Goal: Task Accomplishment & Management: Use online tool/utility

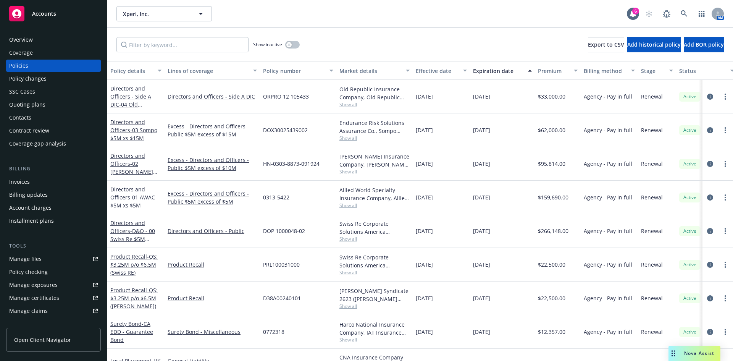
drag, startPoint x: 376, startPoint y: 46, endPoint x: 401, endPoint y: 37, distance: 26.9
click at [401, 37] on div "Show inactive Export to CSV Add historical policy Add BOR policy" at bounding box center [419, 45] width 625 height 34
drag, startPoint x: 302, startPoint y: 36, endPoint x: 413, endPoint y: 55, distance: 112.0
click at [413, 55] on div "Show inactive Export to CSV Add historical policy Add BOR policy" at bounding box center [419, 45] width 625 height 34
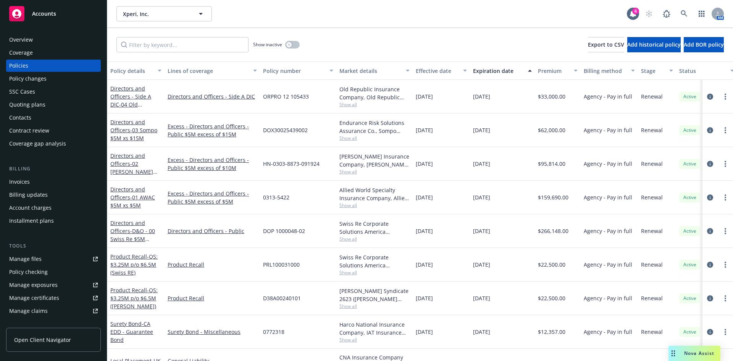
click at [413, 55] on div "Show inactive Export to CSV Add historical policy Add BOR policy" at bounding box center [419, 45] width 625 height 34
click at [23, 40] on div "Overview" at bounding box center [21, 40] width 24 height 12
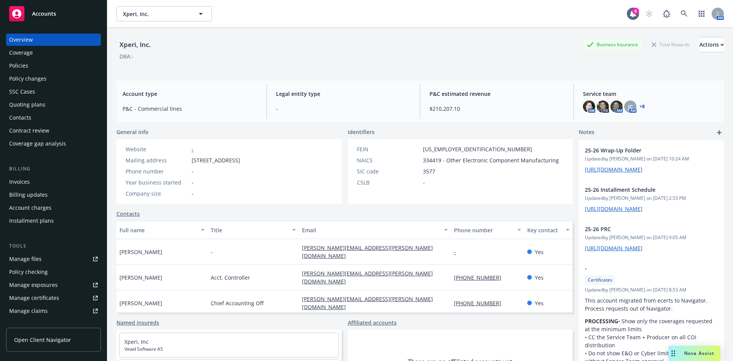
click at [687, 348] on div "Nova Assist" at bounding box center [694, 352] width 52 height 15
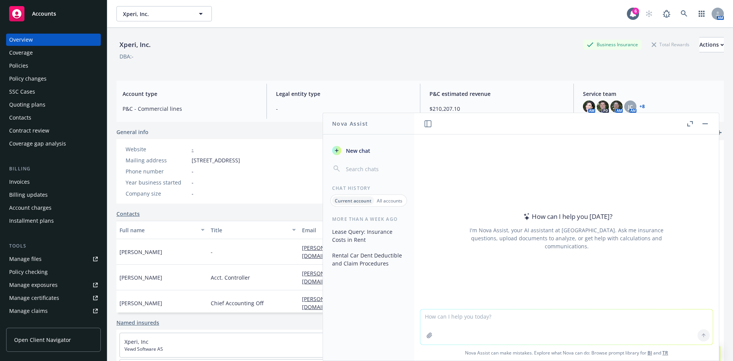
click at [474, 315] on textarea at bounding box center [566, 326] width 292 height 35
click at [340, 230] on button "Lease Query: Insurance Costs in Rent" at bounding box center [368, 235] width 79 height 21
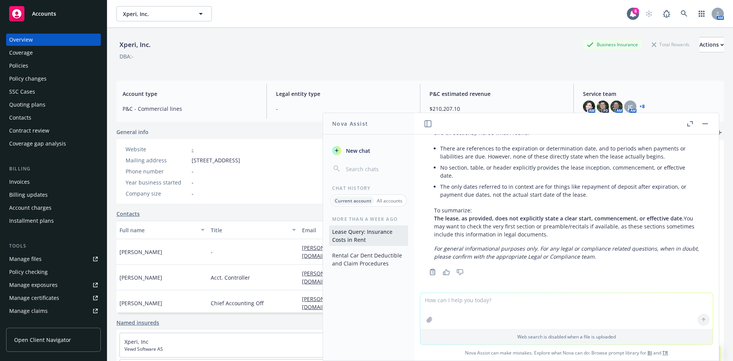
scroll to position [728, 0]
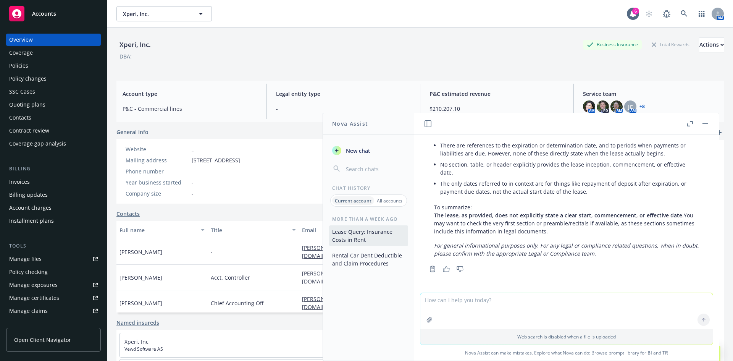
click at [476, 303] on textarea at bounding box center [566, 311] width 292 height 36
type textarea "Hello Libby, I just wanted to send you the draft addendum to the Newfront/Xperi…"
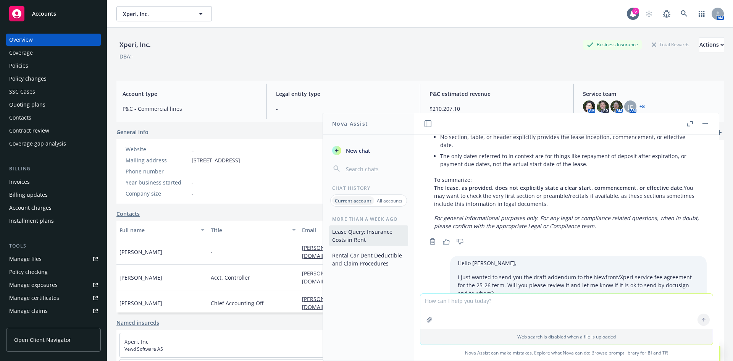
scroll to position [849, 0]
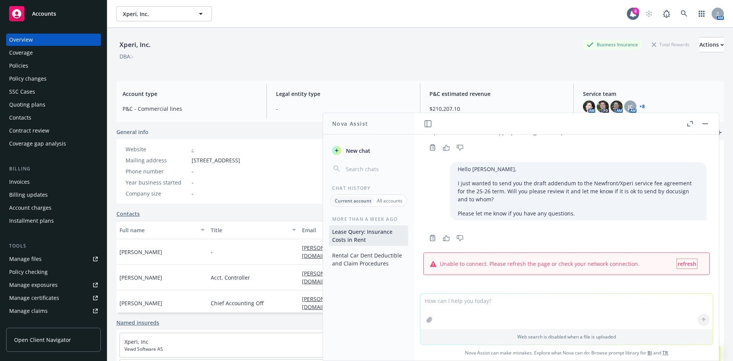
click at [677, 264] on span "refresh" at bounding box center [686, 263] width 19 height 7
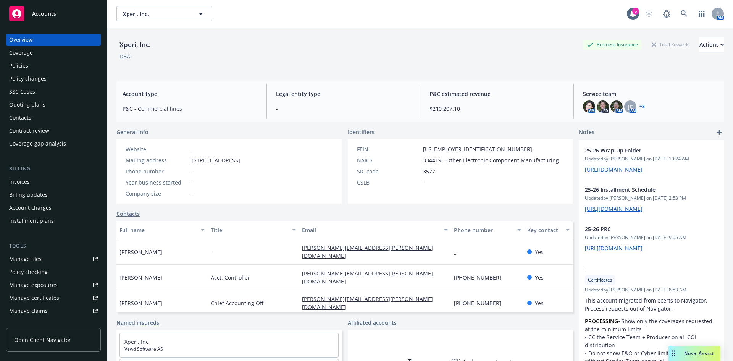
click at [688, 353] on span "Nova Assist" at bounding box center [699, 353] width 30 height 6
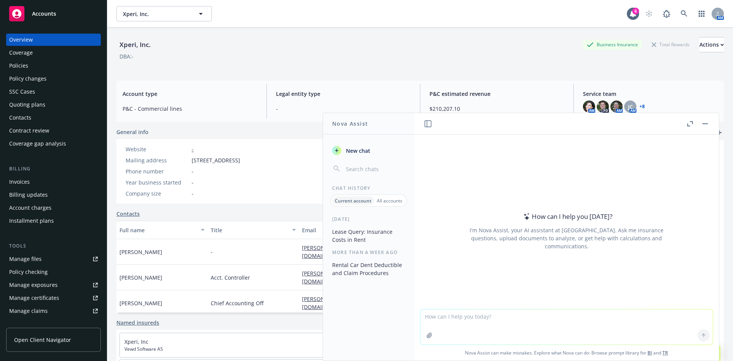
drag, startPoint x: 355, startPoint y: 171, endPoint x: 355, endPoint y: 163, distance: 8.0
click at [355, 169] on input "button" at bounding box center [374, 168] width 61 height 11
click at [353, 151] on span "New chat" at bounding box center [357, 151] width 26 height 8
type textarea "Hi"
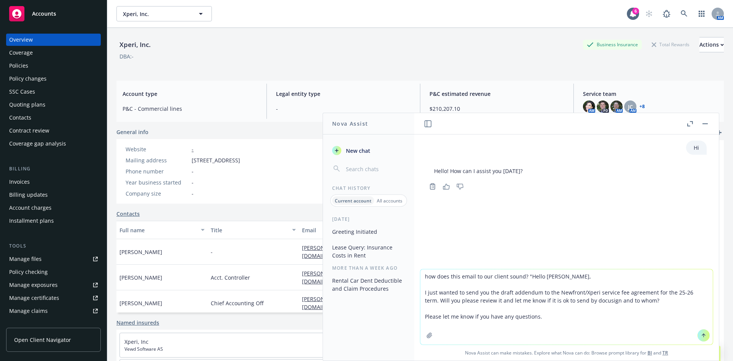
type textarea "how does this email to our client sound? "Hello Libby, I just wanted to send yo…"
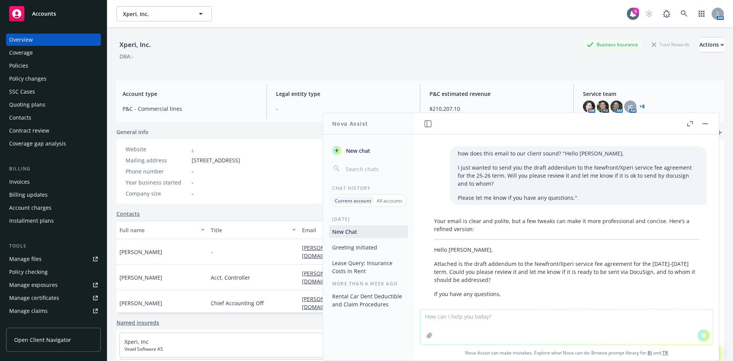
scroll to position [51, 0]
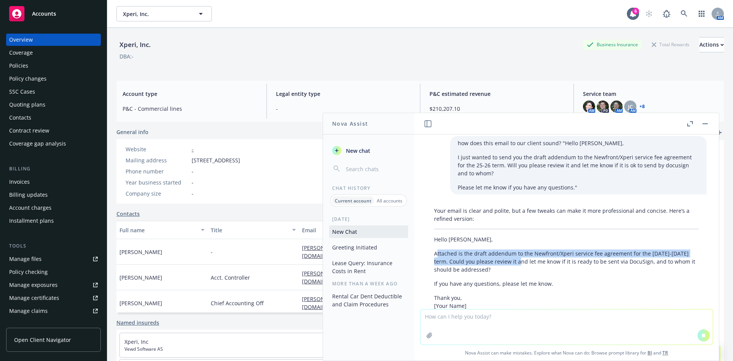
drag, startPoint x: 436, startPoint y: 255, endPoint x: 512, endPoint y: 265, distance: 76.6
click at [512, 265] on p "Attached is the draft addendum to the Newfront/Xperi service fee agreement for …" at bounding box center [566, 261] width 265 height 24
click at [512, 265] on div "Your email is clear and polite, but a few tweaks can make it more professional …" at bounding box center [566, 300] width 280 height 194
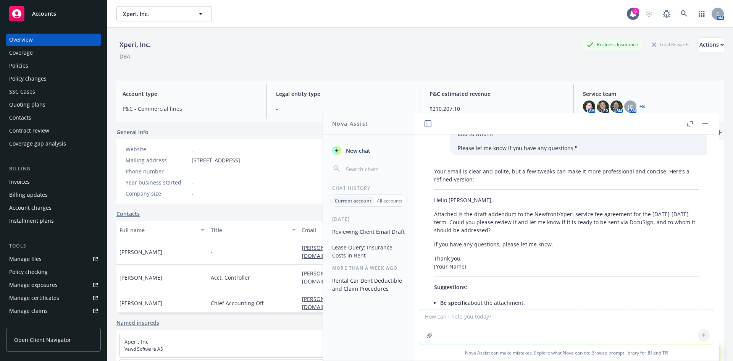
scroll to position [97, 0]
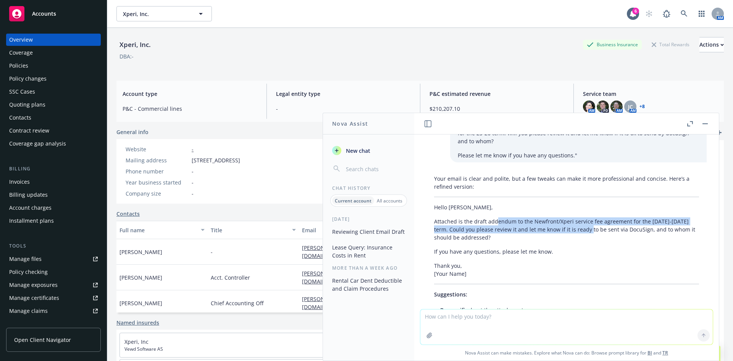
drag, startPoint x: 497, startPoint y: 221, endPoint x: 582, endPoint y: 231, distance: 85.3
click at [582, 231] on p "Attached is the draft addendum to the Newfront/Xperi service fee agreement for …" at bounding box center [566, 229] width 265 height 24
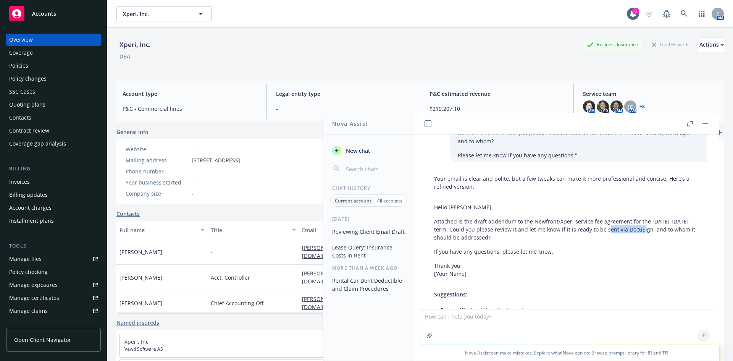
drag, startPoint x: 632, startPoint y: 230, endPoint x: 579, endPoint y: 227, distance: 53.2
click at [581, 227] on p "Attached is the draft addendum to the Newfront/Xperi service fee agreement for …" at bounding box center [566, 229] width 265 height 24
click at [579, 227] on p "Attached is the draft addendum to the Newfront/Xperi service fee agreement for …" at bounding box center [566, 229] width 265 height 24
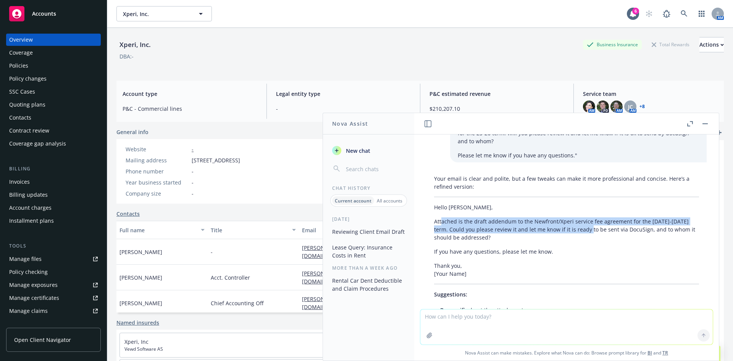
drag, startPoint x: 441, startPoint y: 222, endPoint x: 582, endPoint y: 231, distance: 141.1
click at [582, 231] on p "Attached is the draft addendum to the Newfront/Xperi service fee agreement for …" at bounding box center [566, 229] width 265 height 24
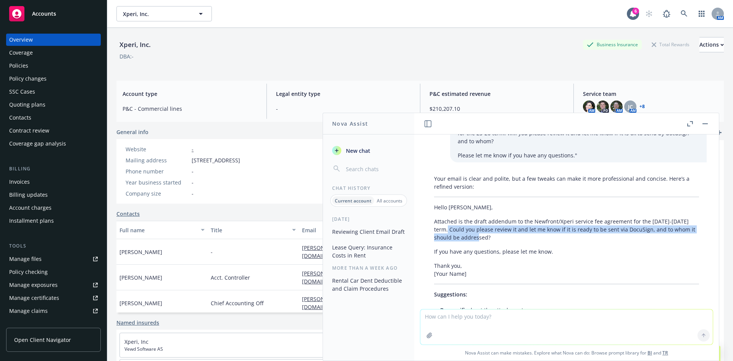
drag, startPoint x: 496, startPoint y: 237, endPoint x: 444, endPoint y: 232, distance: 52.6
click at [444, 232] on p "Attached is the draft addendum to the Newfront/Xperi service fee agreement for …" at bounding box center [566, 229] width 265 height 24
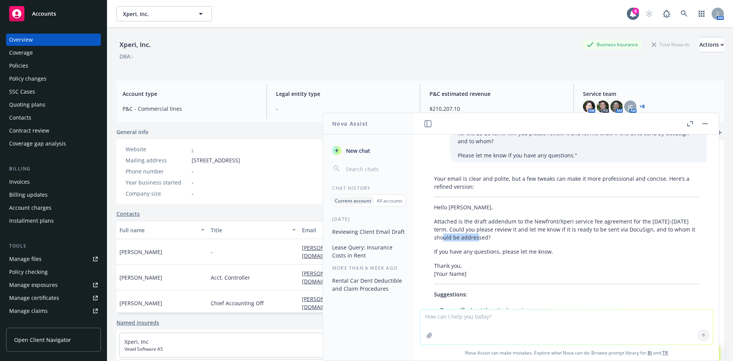
drag, startPoint x: 521, startPoint y: 241, endPoint x: 451, endPoint y: 234, distance: 70.6
click at [451, 234] on p "Attached is the draft addendum to the Newfront/Xperi service fee agreement for …" at bounding box center [566, 229] width 265 height 24
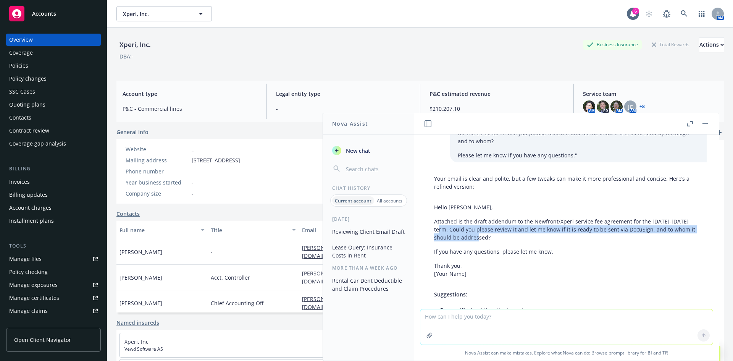
drag, startPoint x: 434, startPoint y: 229, endPoint x: 692, endPoint y: 226, distance: 258.0
click at [517, 239] on p "Attached is the draft addendum to the Newfront/Xperi service fee agreement for …" at bounding box center [566, 229] width 265 height 24
copy p "Could you please review it and let me know if it is ready to be sent via DocuSi…"
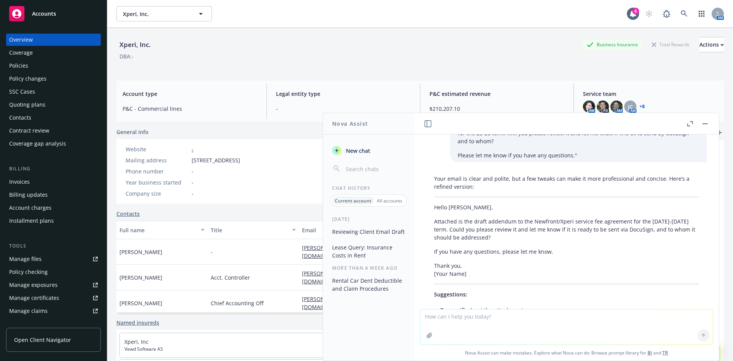
click at [481, 322] on textarea at bounding box center [566, 326] width 292 height 35
type textarea "i mean to whom i should email it o"
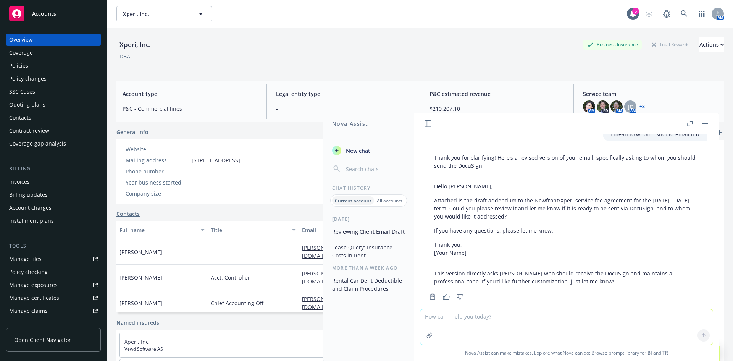
scroll to position [370, 0]
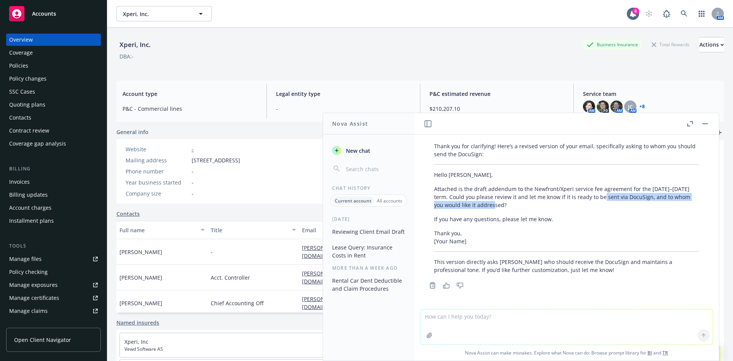
drag, startPoint x: 596, startPoint y: 195, endPoint x: 671, endPoint y: 203, distance: 75.6
click at [671, 203] on p "Attached is the draft addendum to the Newfront/Xperi service fee agreement for …" at bounding box center [566, 197] width 265 height 24
click at [670, 203] on p "Attached is the draft addendum to the Newfront/Xperi service fee agreement for …" at bounding box center [566, 197] width 265 height 24
click at [453, 201] on p "Attached is the draft addendum to the Newfront/Xperi service fee agreement for …" at bounding box center [566, 197] width 265 height 24
drag, startPoint x: 502, startPoint y: 206, endPoint x: 688, endPoint y: 229, distance: 186.8
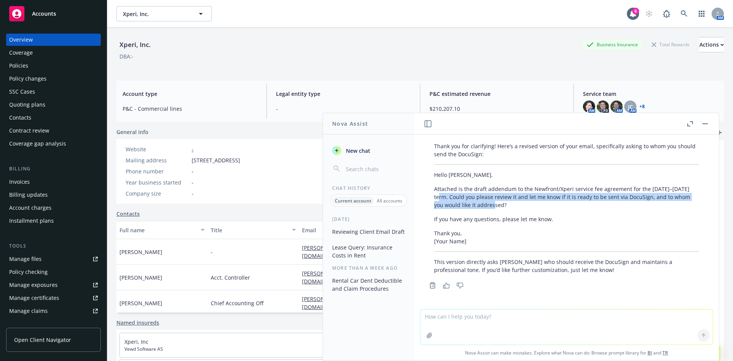
click at [428, 192] on div "Thank you for clarifying! Here’s a revised version of your email, specifically …" at bounding box center [566, 208] width 280 height 138
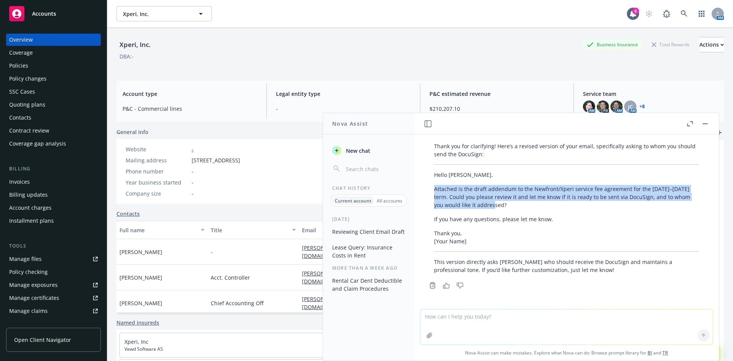
copy p "Attached is the draft addendum to the Newfront/Xperi service fee agreement for …"
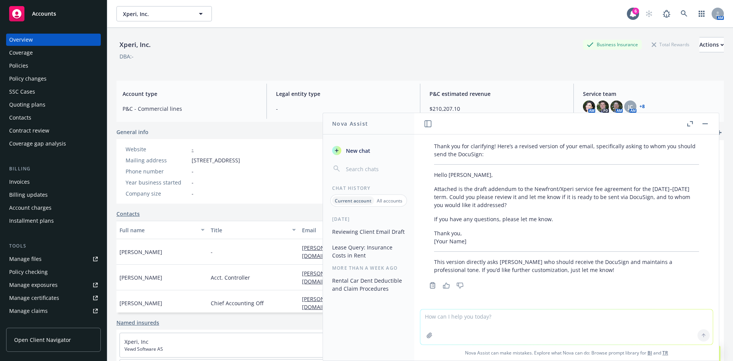
click at [249, 57] on div "DBA: -" at bounding box center [419, 56] width 607 height 8
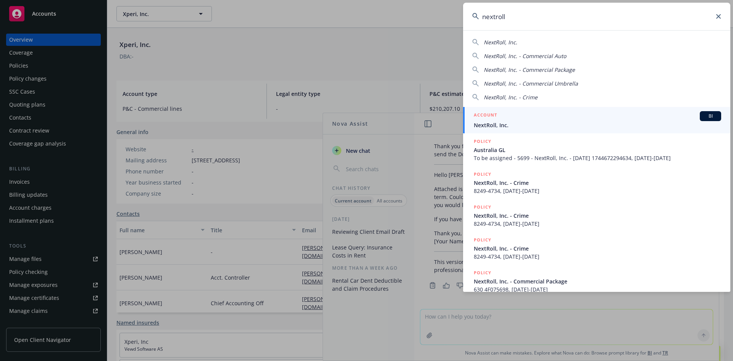
type input "nextroll"
click at [710, 114] on span "BI" at bounding box center [710, 116] width 15 height 7
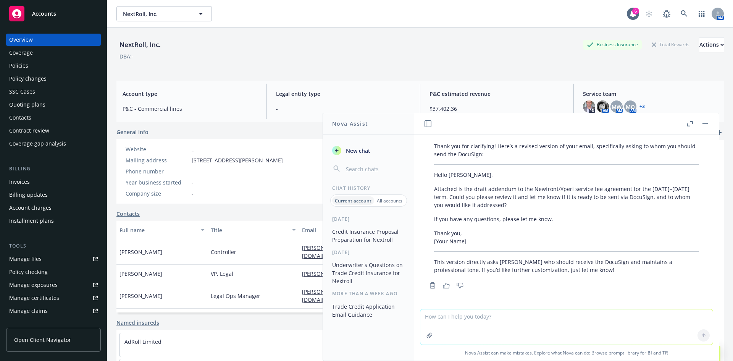
click at [33, 107] on div "Quoting plans" at bounding box center [27, 104] width 36 height 12
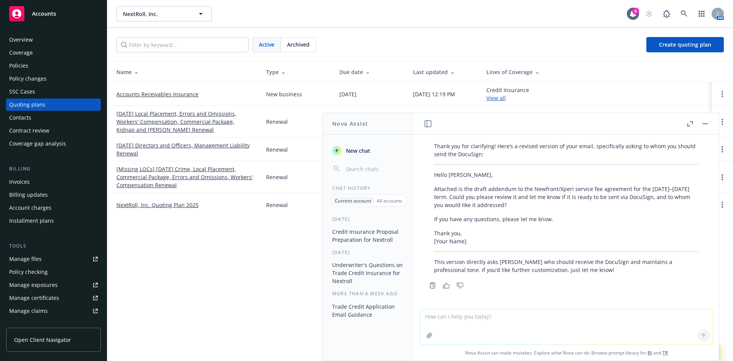
click at [707, 124] on rect "button" at bounding box center [704, 123] width 5 height 1
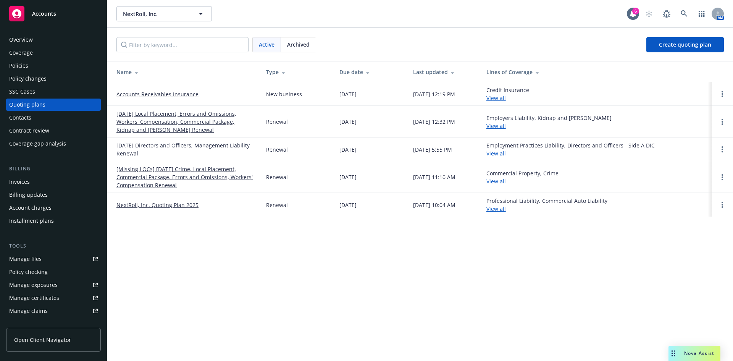
click at [163, 92] on link "Accounts Receivables Insurance" at bounding box center [157, 94] width 82 height 8
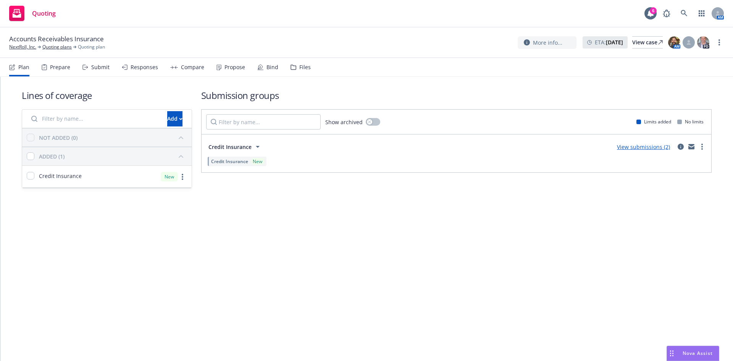
click at [133, 68] on div "Responses" at bounding box center [144, 67] width 27 height 6
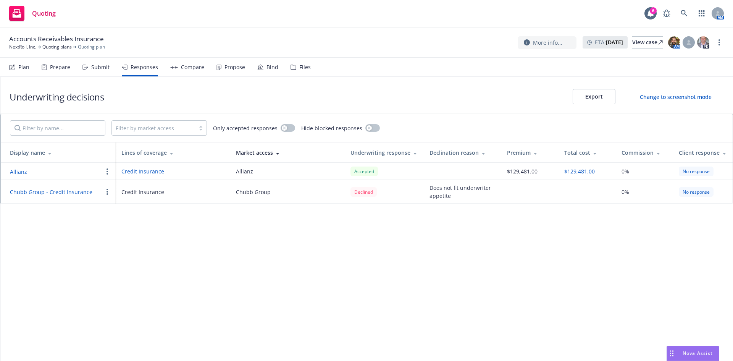
click at [225, 67] on div "Propose" at bounding box center [234, 67] width 21 height 6
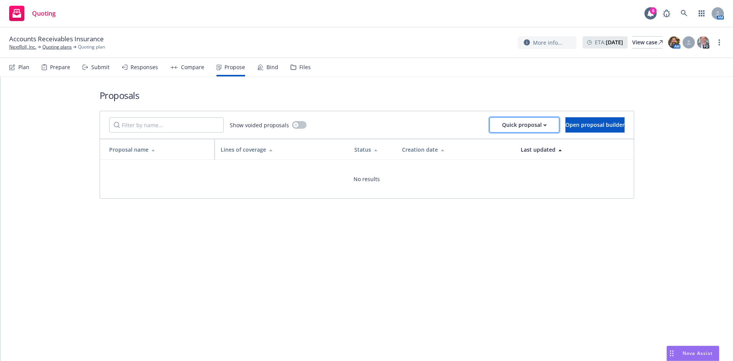
click at [506, 124] on div "Quick proposal" at bounding box center [524, 125] width 45 height 15
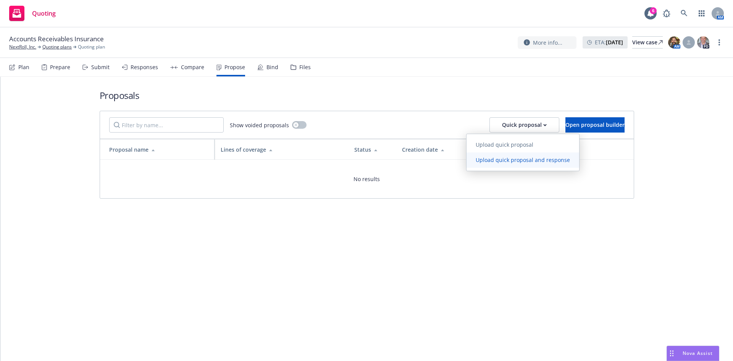
click at [503, 159] on span "Upload quick proposal and response" at bounding box center [522, 159] width 113 height 7
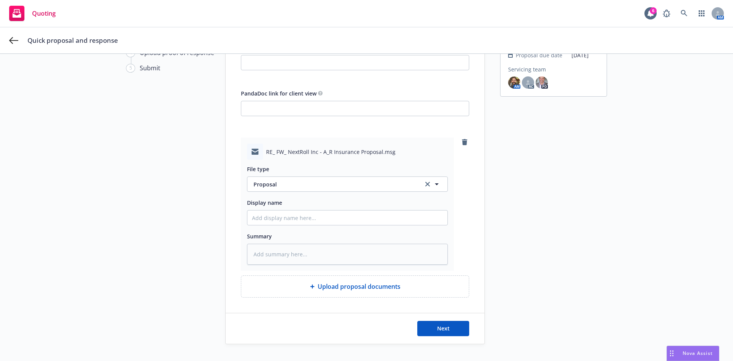
scroll to position [89, 0]
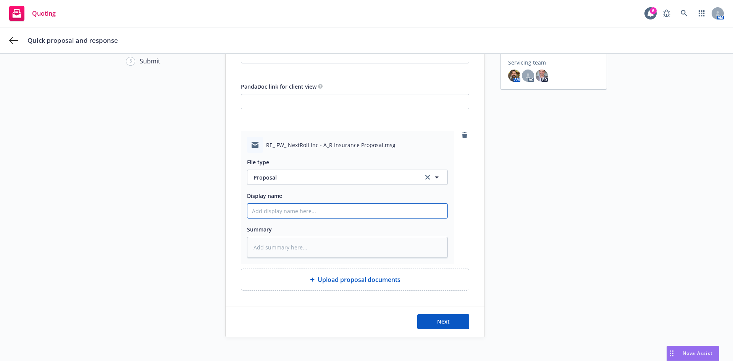
click at [292, 210] on input "Display name" at bounding box center [347, 210] width 200 height 15
type textarea "x"
type input "A"
type textarea "x"
type input "Al"
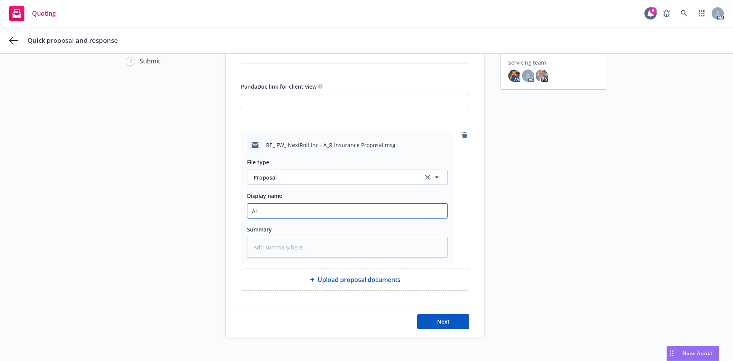
type textarea "x"
type input "All"
type textarea "x"
type input "[MEDICAL_DATA]"
type textarea "x"
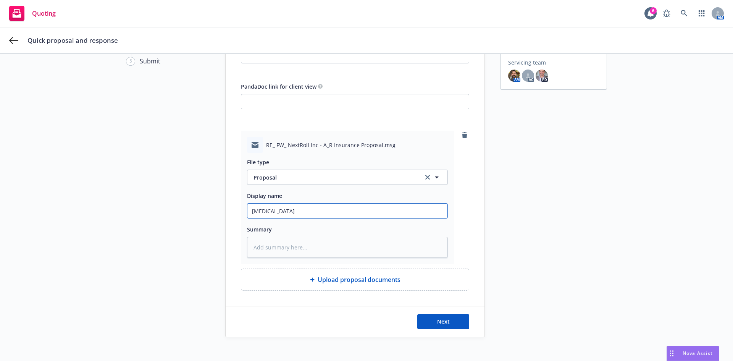
type input "Allia"
type textarea "x"
type input "Allian"
type textarea "x"
type input "Allianz"
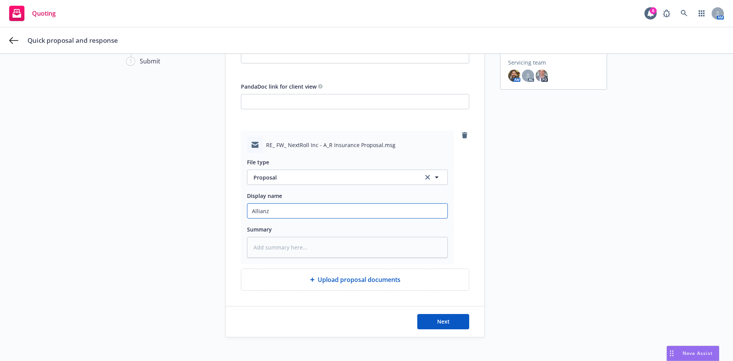
type textarea "x"
type input "Allianz"
type textarea "x"
type input "Allianz C"
type textarea "x"
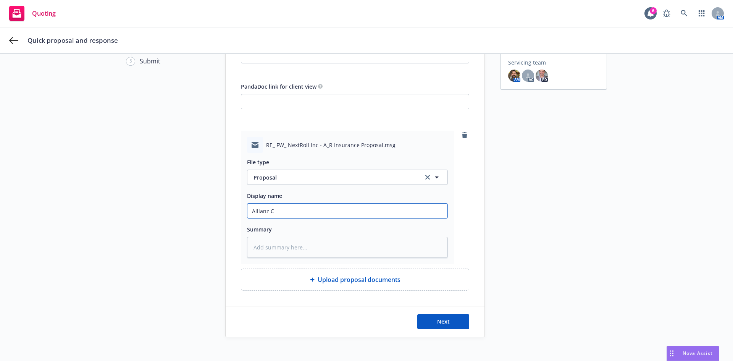
type input "Allianz"
type textarea "x"
type input "Allianz T"
type textarea "x"
type input "Allianz Tr"
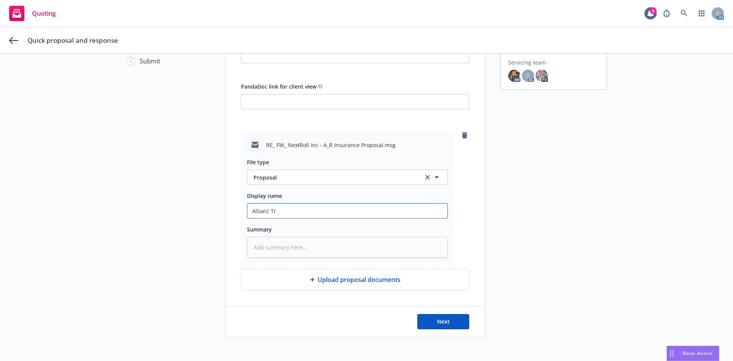
type textarea "x"
type input "Allianz Tra"
type textarea "x"
type input "Allianz Trad"
type textarea "x"
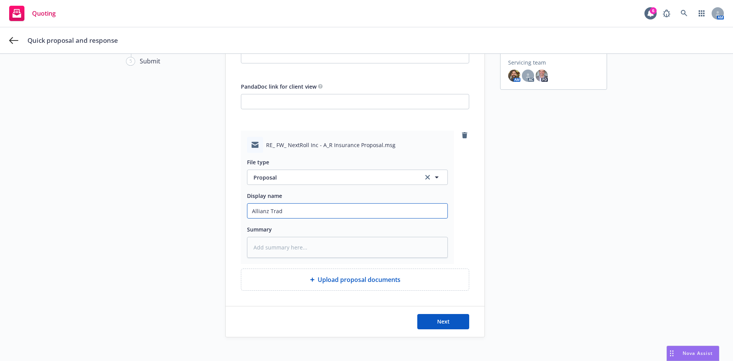
type input "Allianz Trade"
type textarea "x"
type input "Allianz Trade"
type textarea "x"
type input "Allianz Trade C"
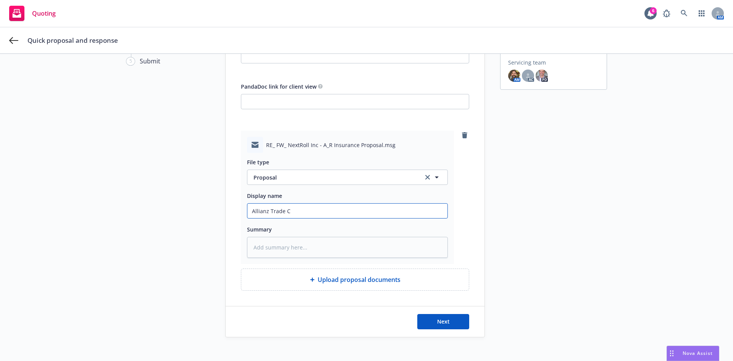
type textarea "x"
type input "Allianz Trade Cr"
type textarea "x"
type input "Allianz Trade Cre"
type textarea "x"
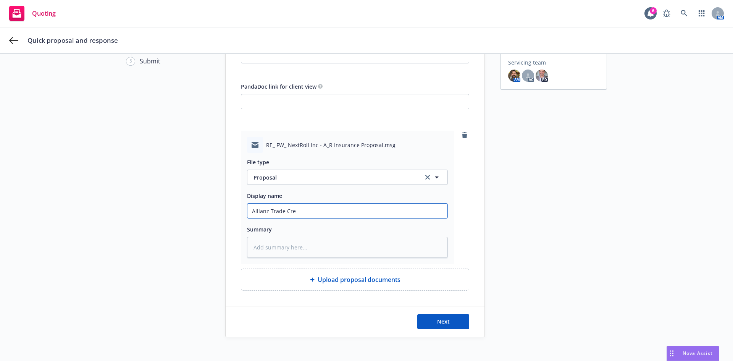
type input "Allianz Trade Cred"
type textarea "x"
type input "Allianz Trade Credi"
type textarea "x"
type input "Allianz Trade Credit"
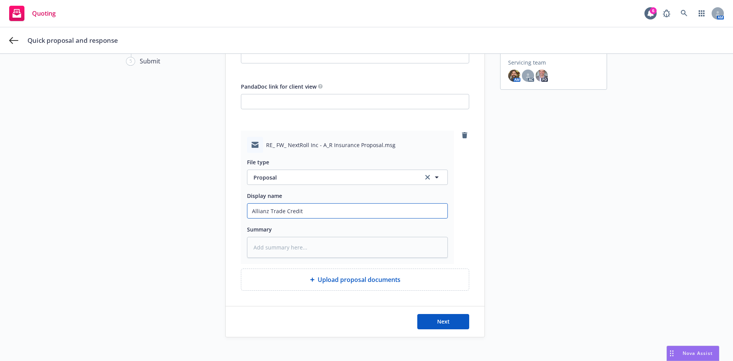
type textarea "x"
type input "Allianz Trade Credit"
type textarea "x"
type input "Allianz Trade Credit P"
type textarea "x"
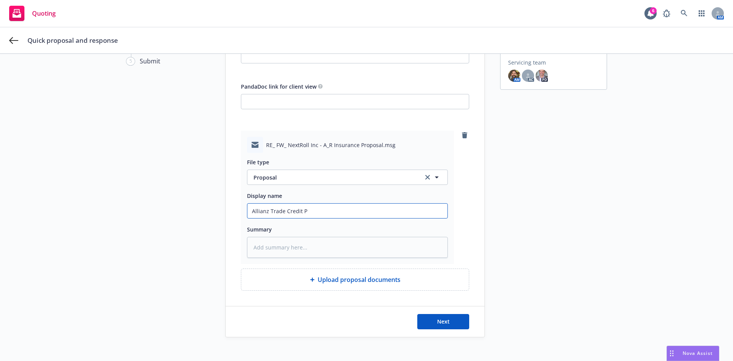
type input "Allianz Trade Credit Pr"
type textarea "x"
type input "Allianz Trade Credit Pro"
type textarea "x"
type input "Allianz Trade Credit Prop"
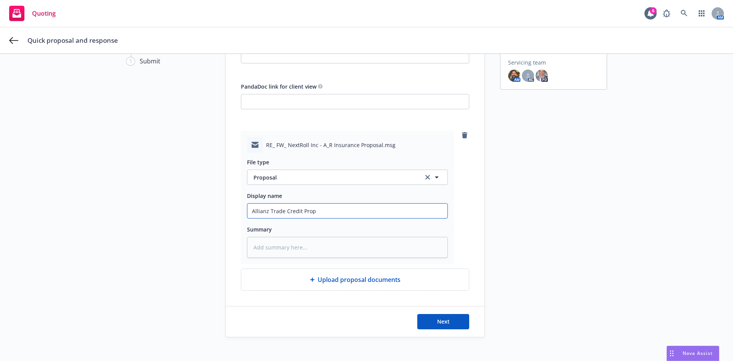
type textarea "x"
type input "Allianz Trade Credit Propos"
type textarea "x"
type input "Allianz Trade Credit Proposa"
type textarea "x"
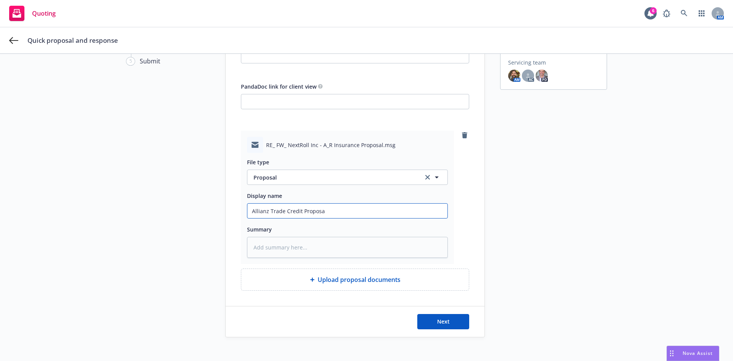
type input "Allianz Trade Credit Proposal"
type textarea "x"
type input "Allianz Trade Credit Proposal"
type textarea "x"
type input "Allianz Trade Credit Proposal E"
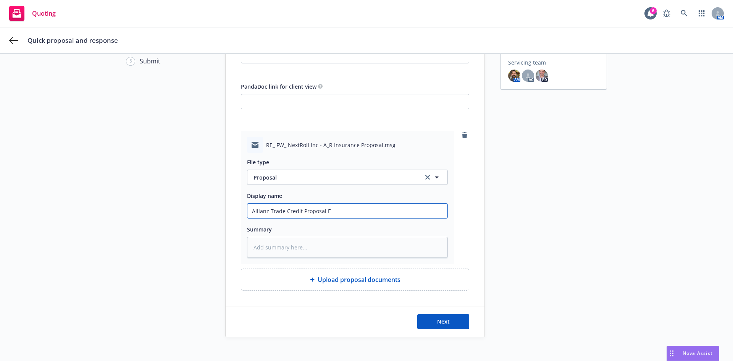
type textarea "x"
type input "Allianz Trade Credit Proposal Em"
type textarea "x"
type input "Allianz Trade Credit Proposal Emai"
type textarea "x"
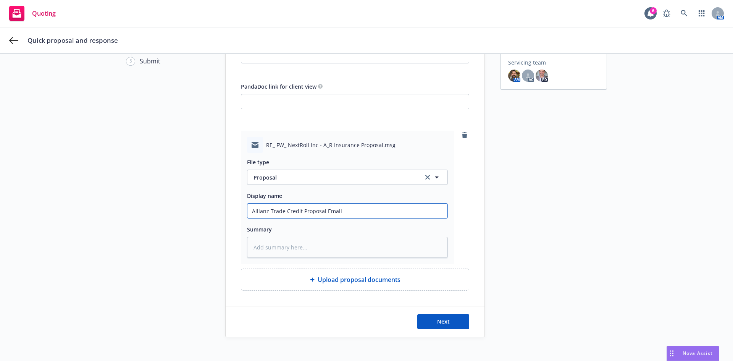
scroll to position [0, 0]
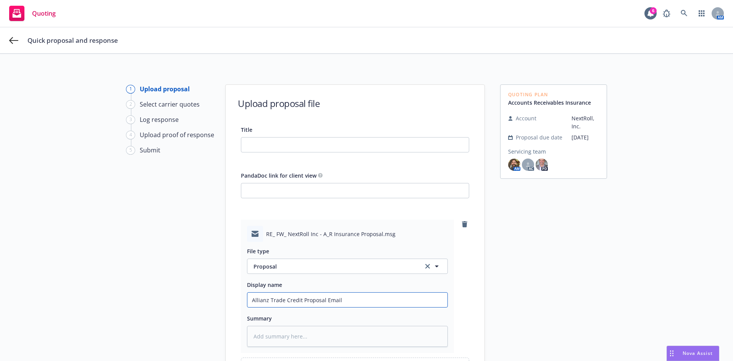
drag, startPoint x: 345, startPoint y: 298, endPoint x: 216, endPoint y: 299, distance: 129.4
click at [216, 299] on div "1 Upload proposal 2 Select carrier quotes 3 Log response 4 Upload proof of resp…" at bounding box center [366, 255] width 714 height 342
type input "Allianz Trade Credit Proposal Email"
click at [266, 146] on input "Title" at bounding box center [354, 144] width 227 height 15
paste input "Allianz Trade Credit Proposal Email"
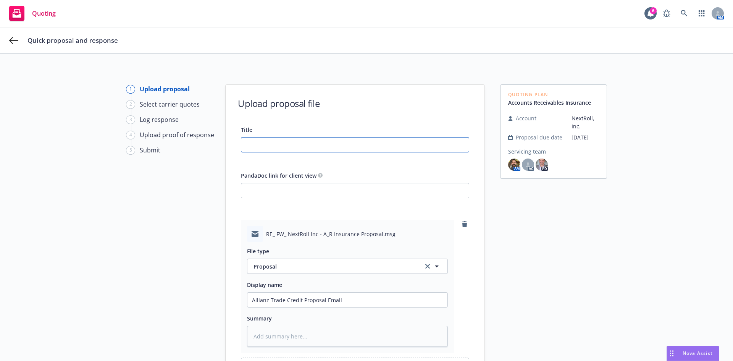
type input "Allianz Trade Credit Proposal Email"
type textarea "x"
type input "Allianz Trade Credit Proposal Email"
click at [236, 169] on div "Title Allianz Trade Credit Proposal Email PandaDoc link for client view RE_ FW_…" at bounding box center [355, 252] width 259 height 255
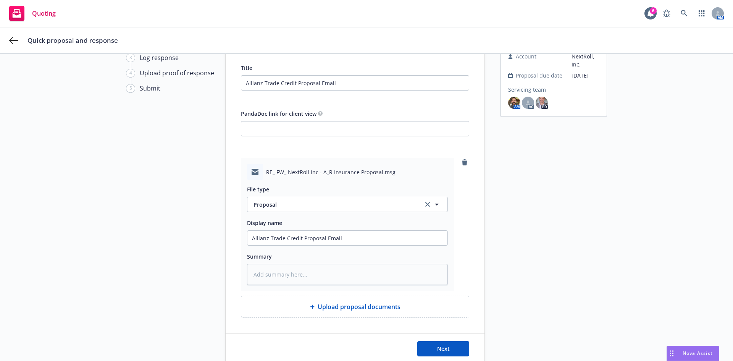
scroll to position [96, 0]
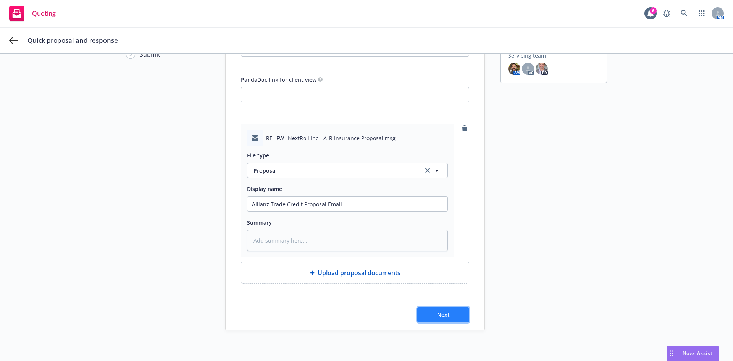
click at [443, 311] on span "Next" at bounding box center [443, 314] width 13 height 7
type textarea "x"
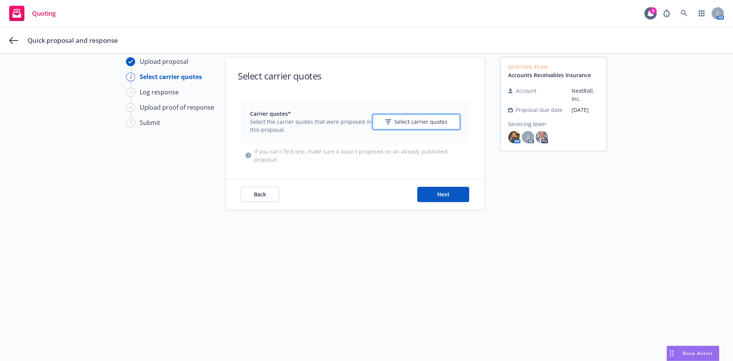
click at [407, 121] on span "Select carrier quotes" at bounding box center [420, 122] width 53 height 8
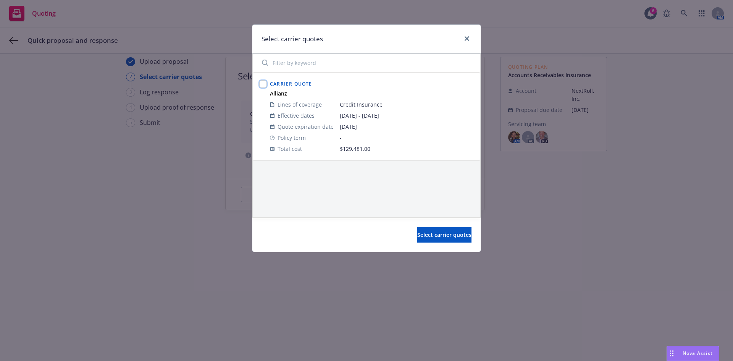
click at [263, 87] on input "checkbox" at bounding box center [263, 84] width 8 height 8
checkbox input "true"
click at [424, 232] on span "Select carrier quotes" at bounding box center [444, 234] width 54 height 7
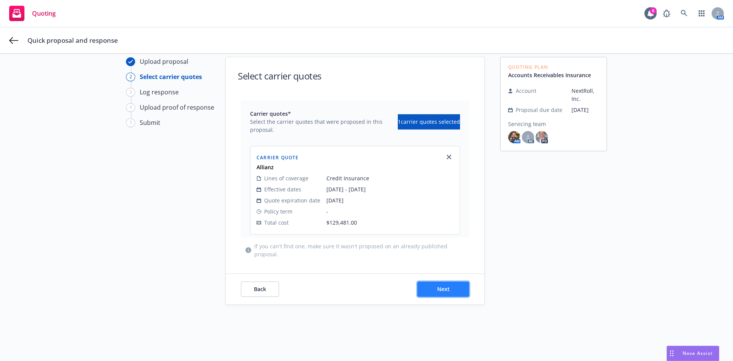
click at [451, 285] on button "Next" at bounding box center [443, 288] width 52 height 15
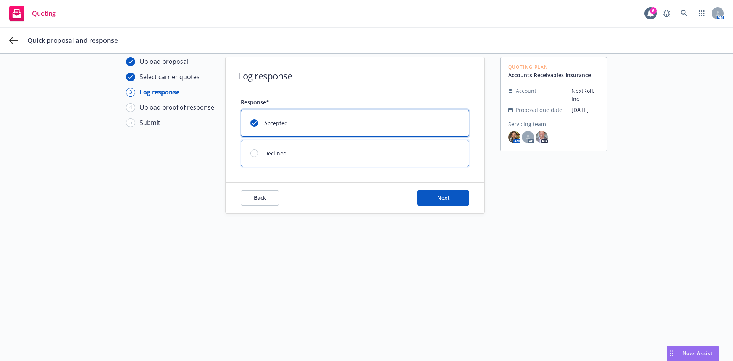
click at [251, 153] on div at bounding box center [254, 153] width 8 height 8
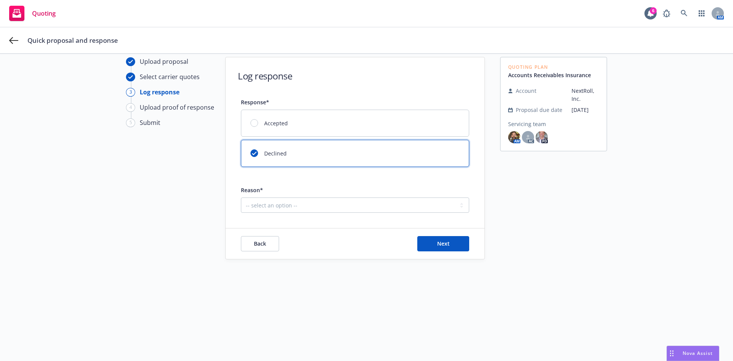
click at [288, 213] on div "Log response Response* Accepted Declined Reason* -- select an option -- Client …" at bounding box center [355, 157] width 259 height 201
click at [288, 207] on select "-- select an option -- Client decided to stay with incumbent brokerage Client l…" at bounding box center [355, 204] width 228 height 15
drag, startPoint x: 273, startPoint y: 205, endPoint x: 273, endPoint y: 212, distance: 6.9
click at [273, 205] on select "-- select an option -- Client decided to stay with incumbent brokerage Client l…" at bounding box center [355, 204] width 228 height 15
select select "CLIENT_NEED_MORE_TIME"
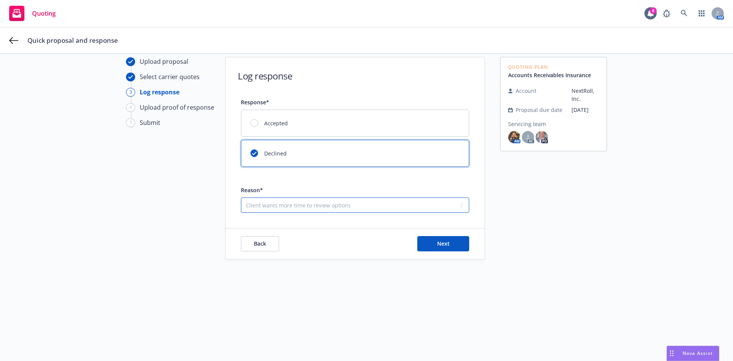
click at [241, 197] on select "-- select an option -- Client decided to stay with incumbent brokerage Client l…" at bounding box center [355, 204] width 228 height 15
click at [437, 241] on span "Next" at bounding box center [443, 243] width 13 height 7
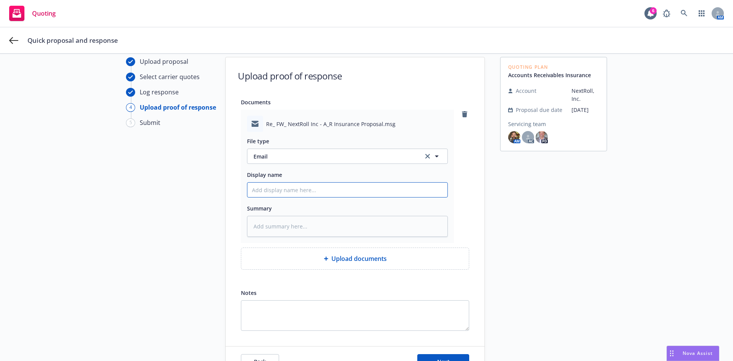
click at [281, 191] on input "Display name" at bounding box center [347, 189] width 200 height 15
type textarea "x"
type input "C"
type textarea "x"
type input "Cl"
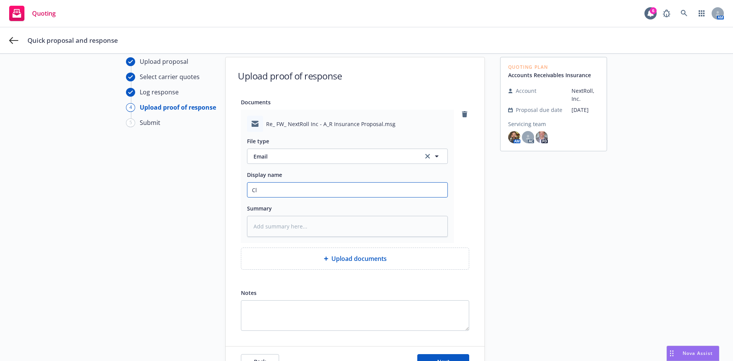
type textarea "x"
type input "Cli"
type textarea "x"
type input "Clie"
type textarea "x"
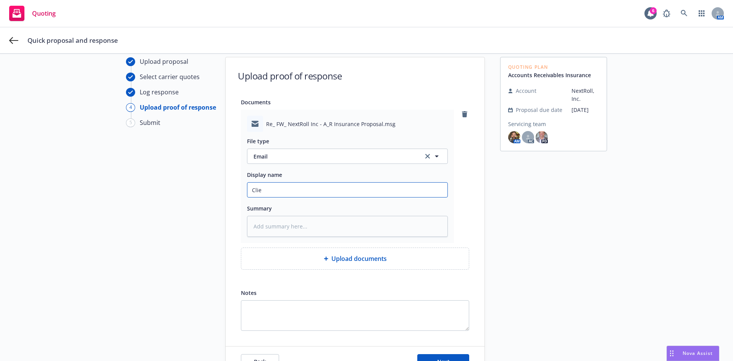
type input "Clien"
type textarea "x"
type input "Client"
type textarea "x"
type input "Client"
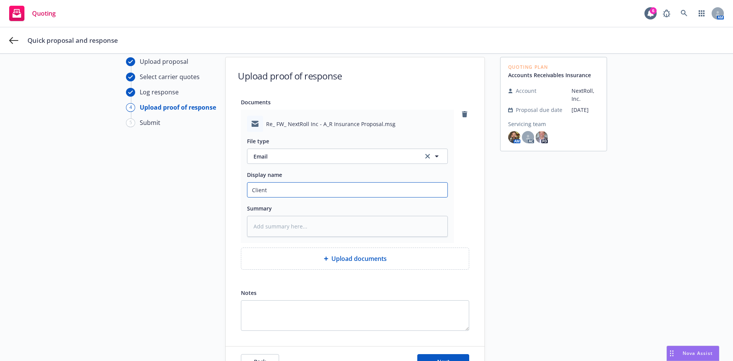
type textarea "x"
type input "Client d"
type textarea "x"
type input "Client de"
type textarea "x"
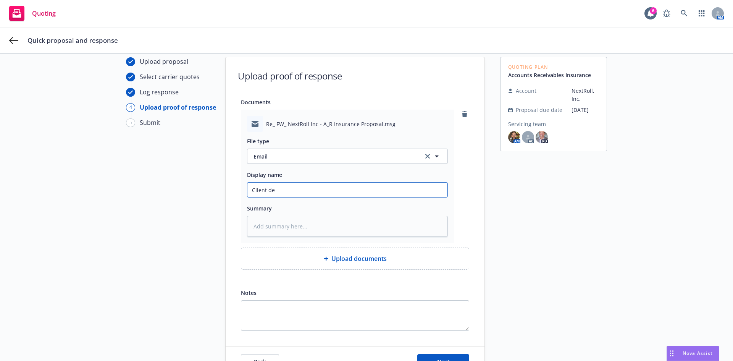
type input "Client dec"
type textarea "x"
type input "Client decl"
type textarea "x"
type input "Client decli"
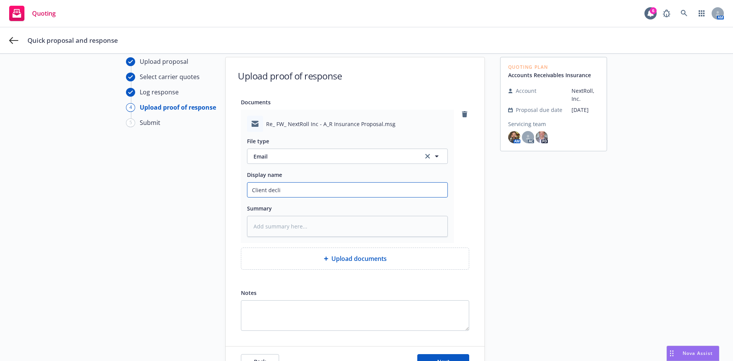
type textarea "x"
type input "Client declin"
type textarea "x"
type input "Client decline"
type textarea "x"
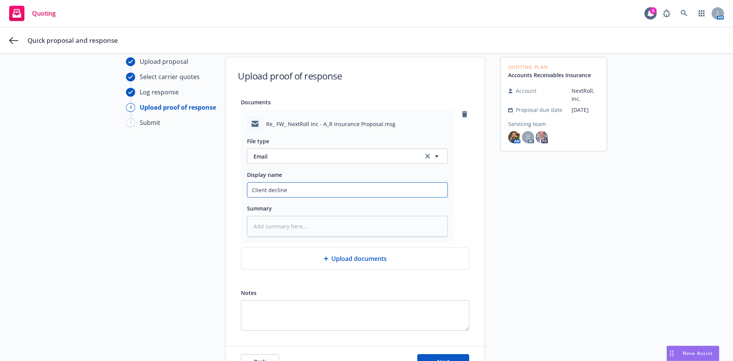
type input "Client declines"
type textarea "x"
type input "Client declines"
type textarea "x"
type input "Client declines t"
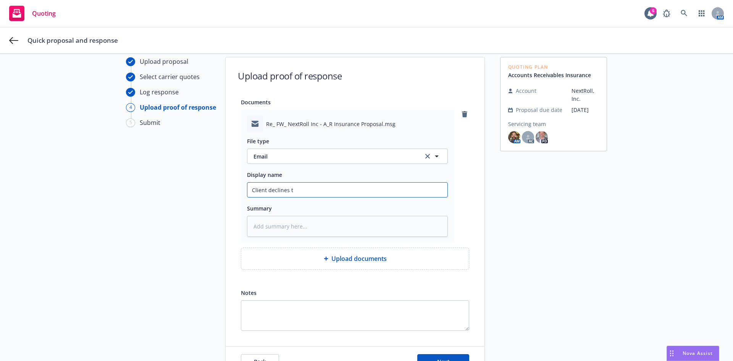
type textarea "x"
type input "Client declines tr"
type textarea "x"
type input "Client declines tra"
type textarea "x"
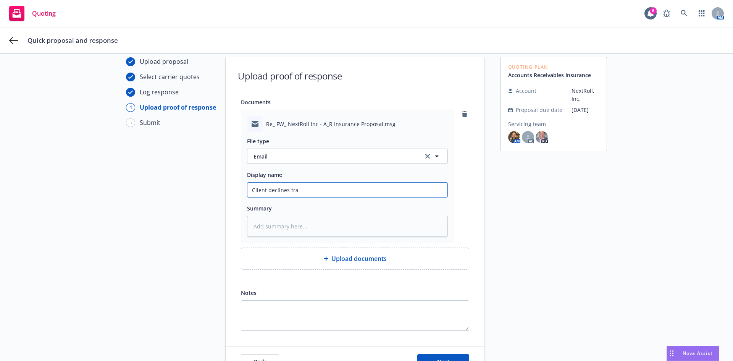
type input "Client declines trad"
type textarea "x"
type input "Client declines trade"
type textarea "x"
type input "Client declines trade"
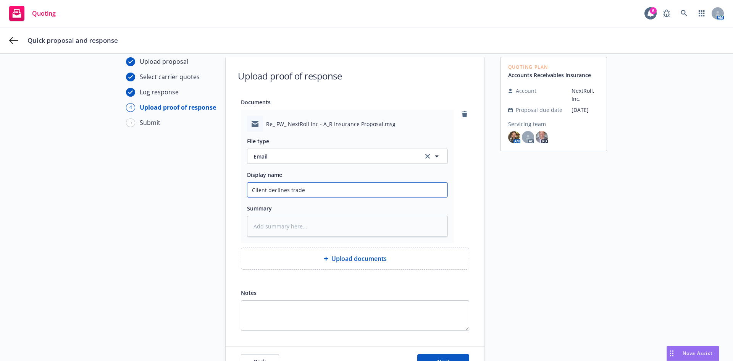
type textarea "x"
type input "Client declines trade c"
type textarea "x"
type input "Client declines trade cr"
type textarea "x"
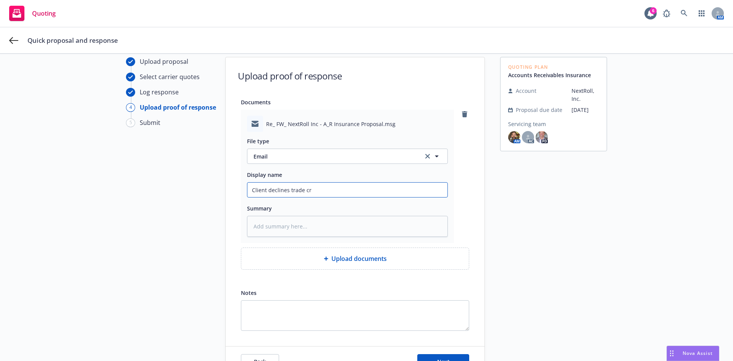
type input "Client declines trade cre"
type textarea "x"
type input "Client declines trade cred"
type textarea "x"
type input "Client declines trade credi"
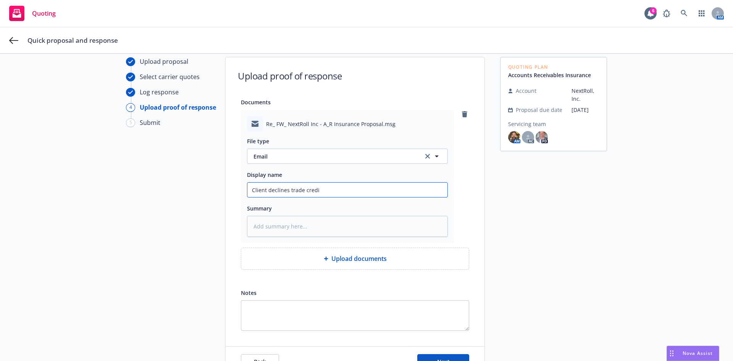
type textarea "x"
type input "Client declines trade credit"
type textarea "x"
type input "Client declines trade credit"
type textarea "x"
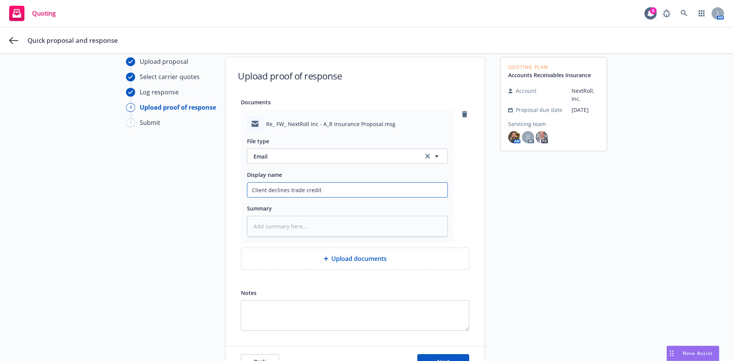
type input "Client declines trade credit r"
type textarea "x"
type input "Client declines trade credit"
type textarea "x"
type input "Client declines trade credit q"
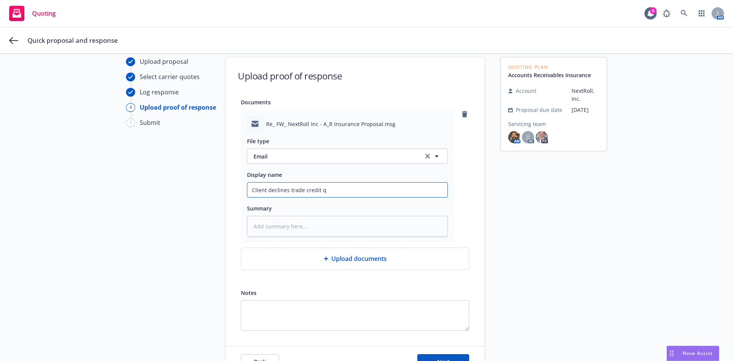
type textarea "x"
type input "Client declines trade credit qu"
type textarea "x"
type input "Client declines trade credit quo"
type textarea "x"
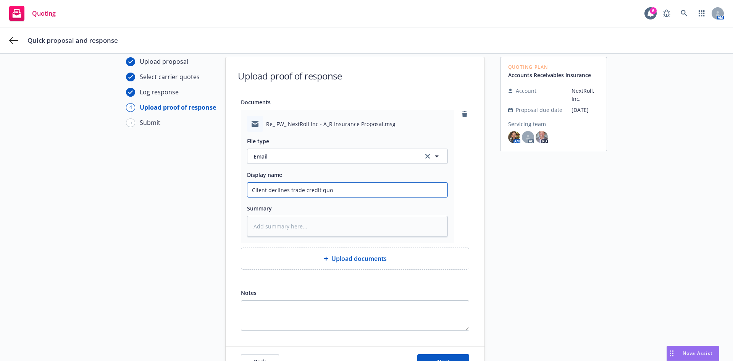
type input "Client declines trade credit quot"
type textarea "x"
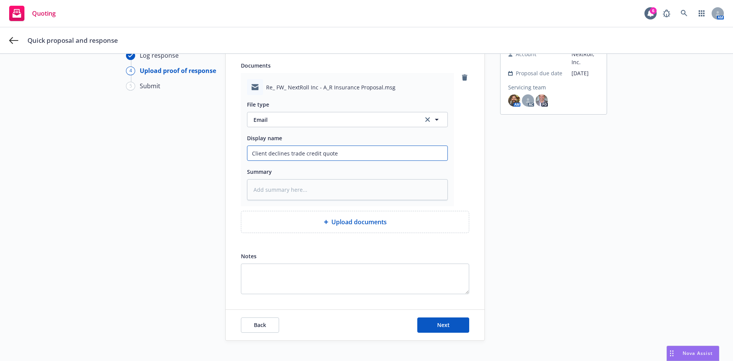
scroll to position [74, 0]
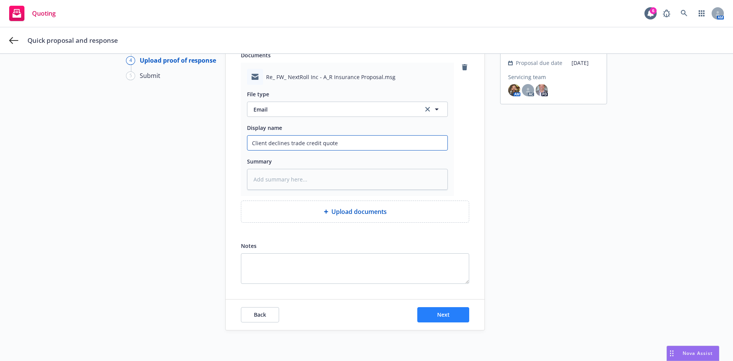
type input "Client declines trade credit quote"
click at [444, 313] on span "Next" at bounding box center [443, 314] width 13 height 7
type textarea "x"
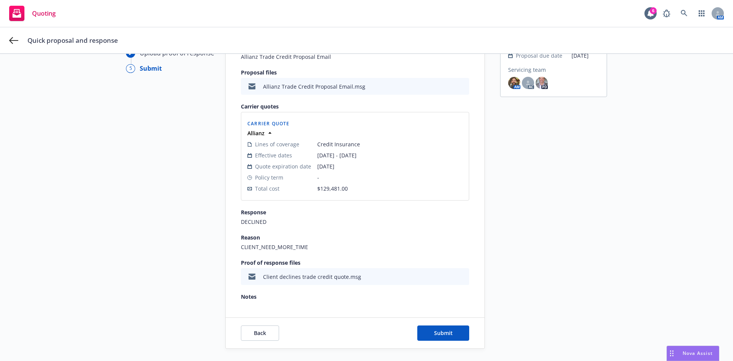
scroll to position [100, 0]
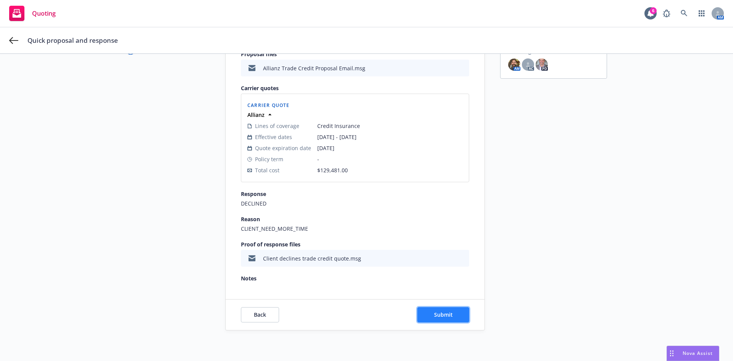
click at [449, 314] on span "Submit" at bounding box center [443, 314] width 19 height 7
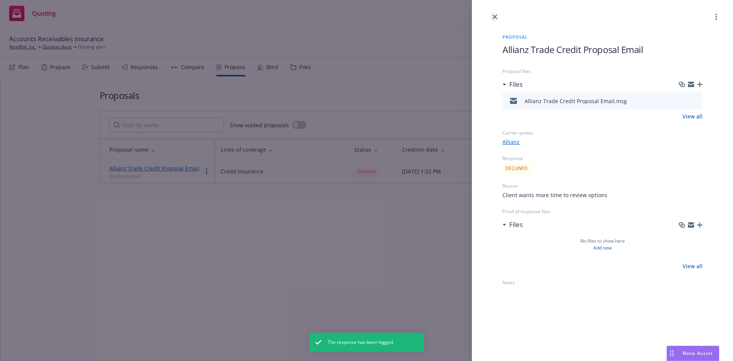
click at [497, 18] on link "close" at bounding box center [494, 16] width 9 height 9
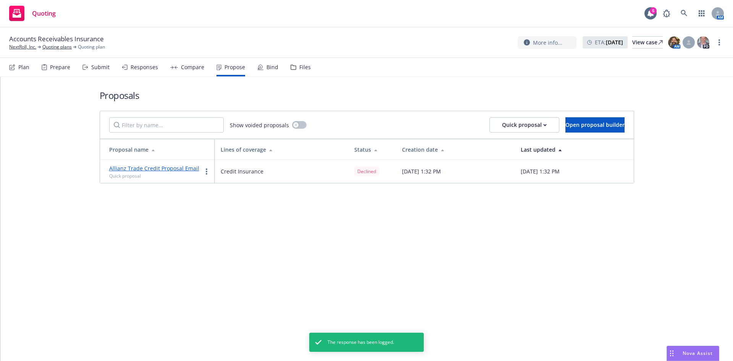
click at [140, 66] on div "Responses" at bounding box center [144, 67] width 27 height 6
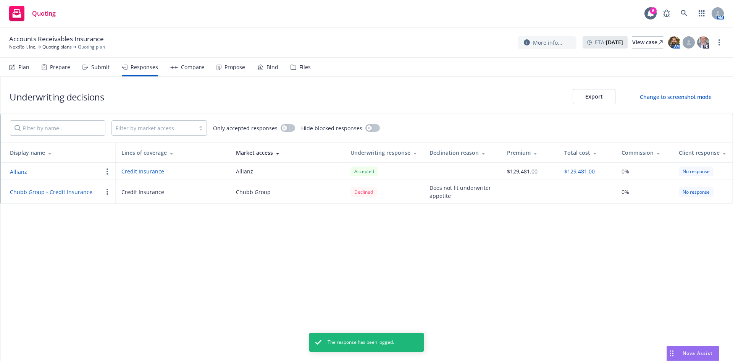
click at [229, 69] on div "Propose" at bounding box center [234, 67] width 21 height 6
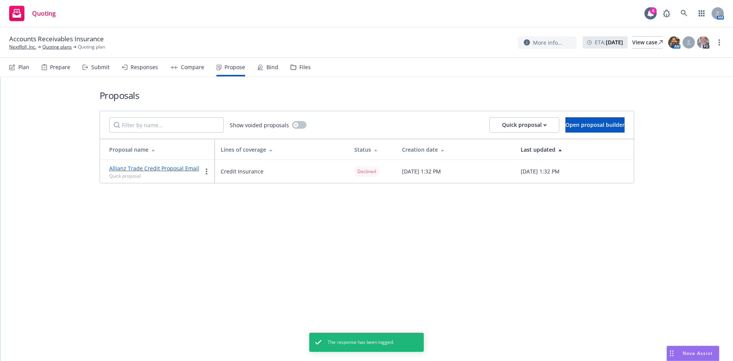
drag, startPoint x: 285, startPoint y: 169, endPoint x: 540, endPoint y: 169, distance: 254.2
click at [540, 169] on tr "Allianz Trade Credit Proposal Email Quick proposal Credit Insurance Declined [D…" at bounding box center [366, 171] width 533 height 23
click at [539, 169] on span "[DATE] 1:32 PM" at bounding box center [540, 171] width 39 height 8
drag, startPoint x: 609, startPoint y: 168, endPoint x: 492, endPoint y: 162, distance: 117.3
click at [514, 162] on td "[DATE] 1:32 PM" at bounding box center [573, 171] width 119 height 23
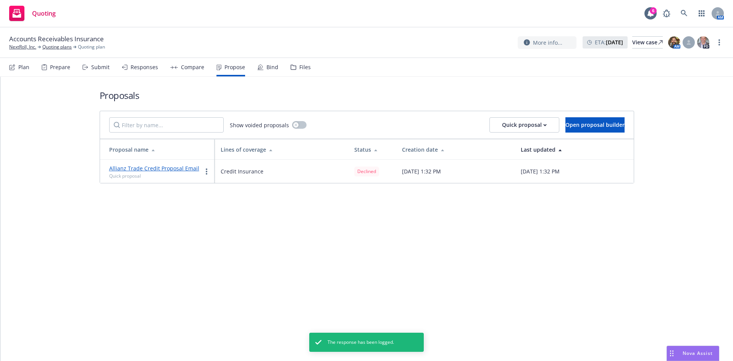
click at [514, 162] on td "[DATE] 1:32 PM" at bounding box center [573, 171] width 119 height 23
